Goal: Information Seeking & Learning: Learn about a topic

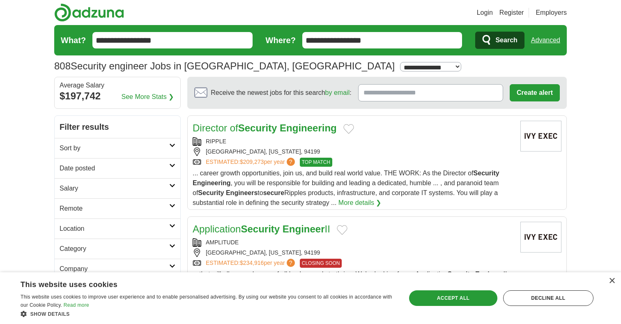
click at [144, 146] on h2 "Sort by" at bounding box center [115, 148] width 110 height 10
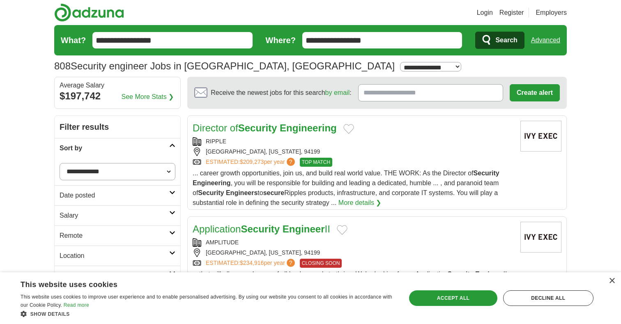
select select "**********"
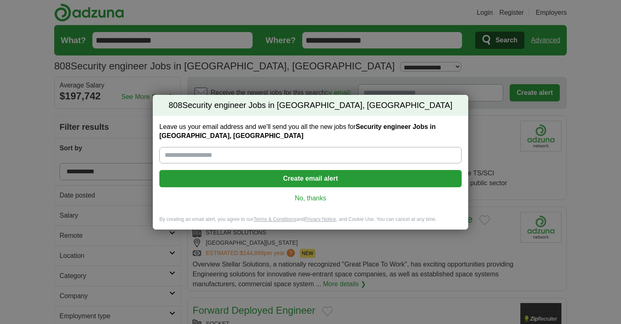
click at [311, 205] on div "Leave us your email address and we'll send you all the new jobs for Security en…" at bounding box center [311, 166] width 316 height 100
click at [311, 201] on link "No, thanks" at bounding box center [310, 198] width 289 height 9
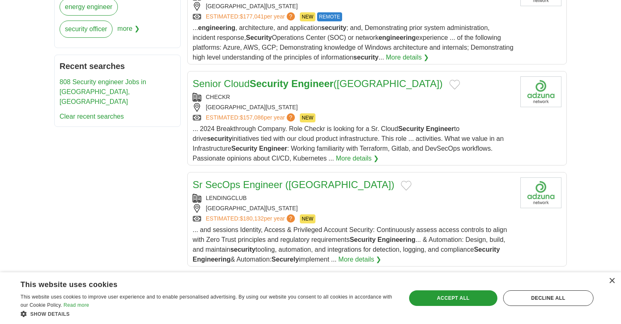
scroll to position [446, 0]
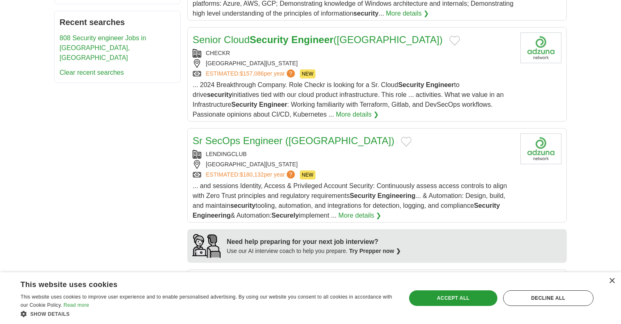
scroll to position [487, 0]
